Goal: Find specific page/section: Find specific page/section

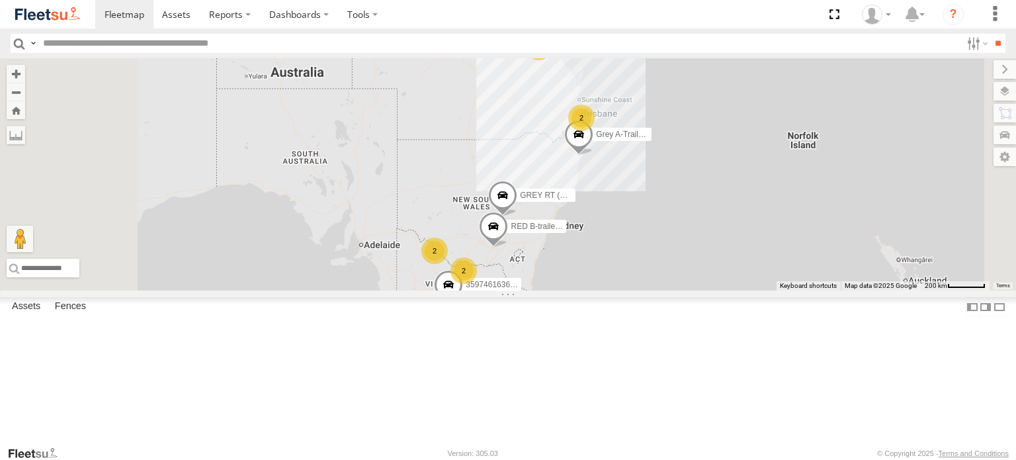
scroll to position [122, 0]
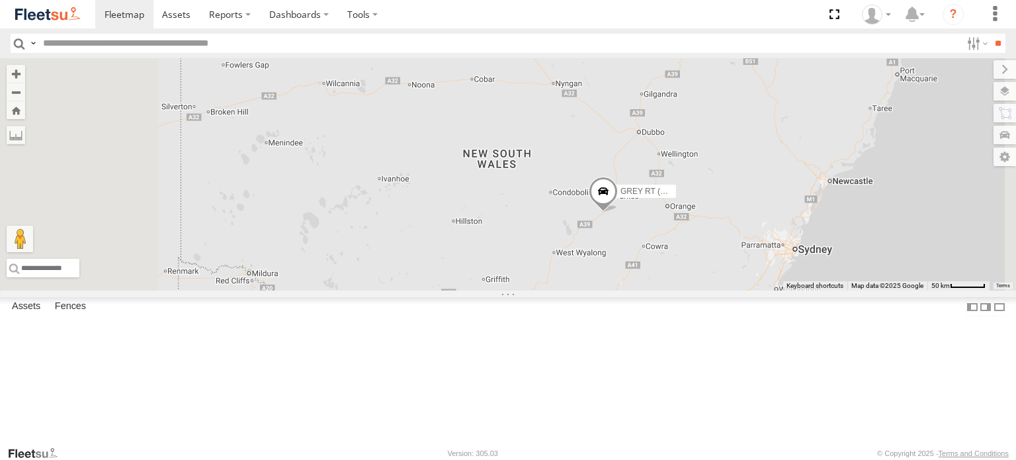
drag, startPoint x: 670, startPoint y: 316, endPoint x: 607, endPoint y: 270, distance: 78.1
click at [611, 272] on div "359746163636157 RED B-trailer 41ft RT GREY RT (B) 13.72m Grey A-Trailer 7.35M 2" at bounding box center [508, 174] width 1016 height 232
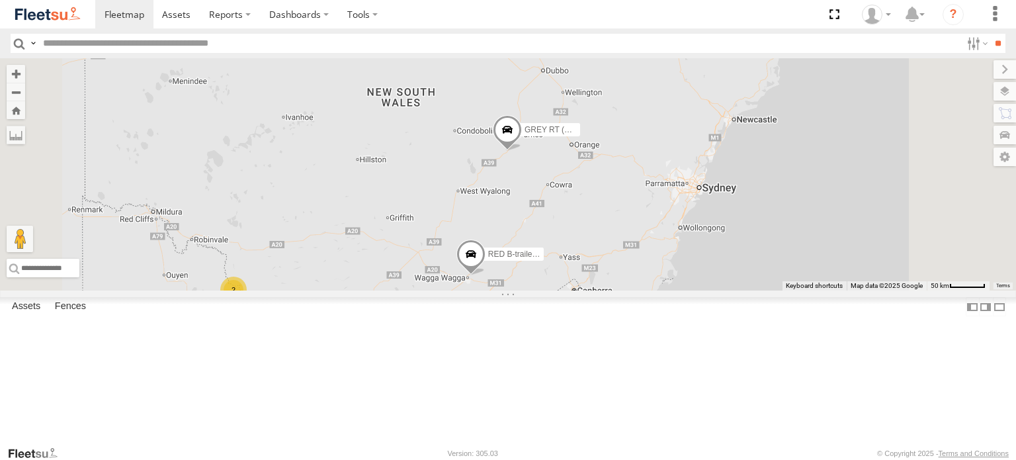
click at [522, 151] on span at bounding box center [507, 133] width 29 height 36
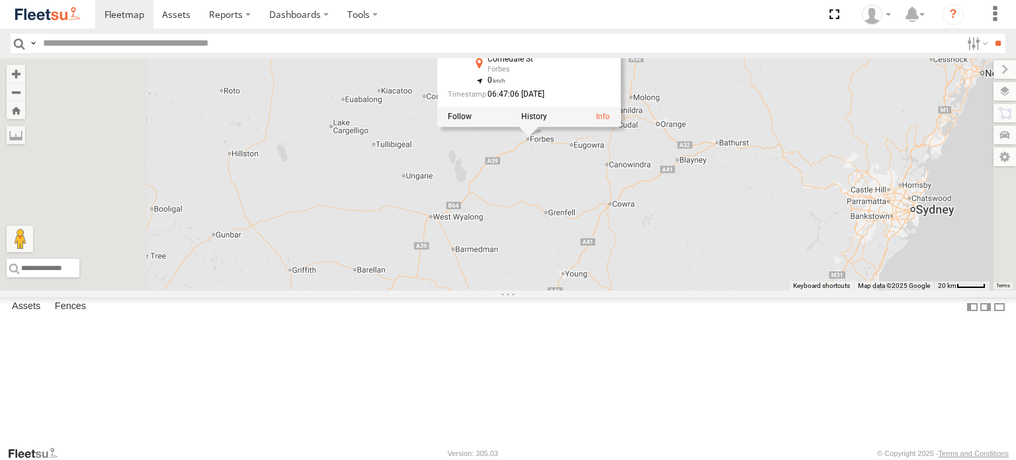
click at [574, 28] on link "GREY RT (B) 13.72m" at bounding box center [531, 22] width 86 height 11
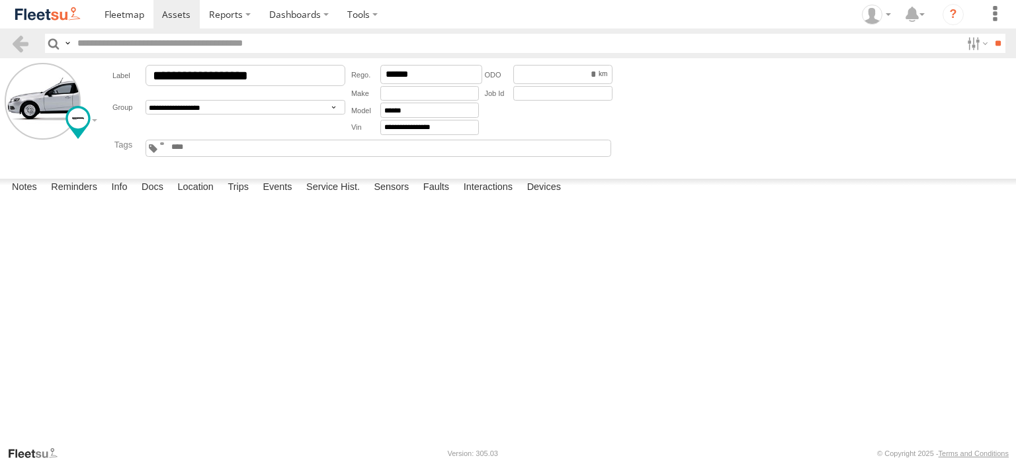
click at [733, 79] on form "**********" at bounding box center [508, 116] width 1007 height 106
